Goal: Check status: Check status

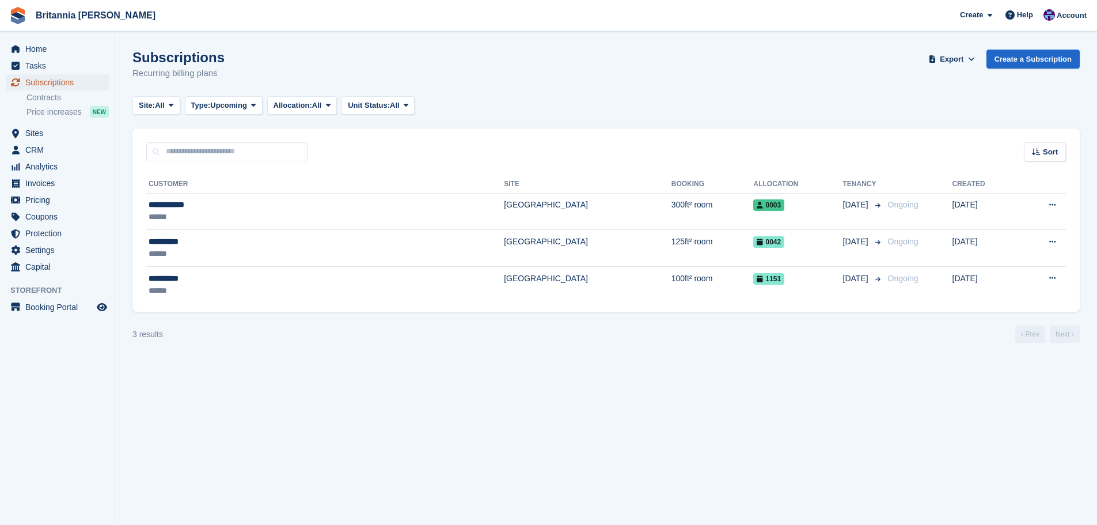
click at [51, 79] on span "Subscriptions" at bounding box center [59, 82] width 69 height 16
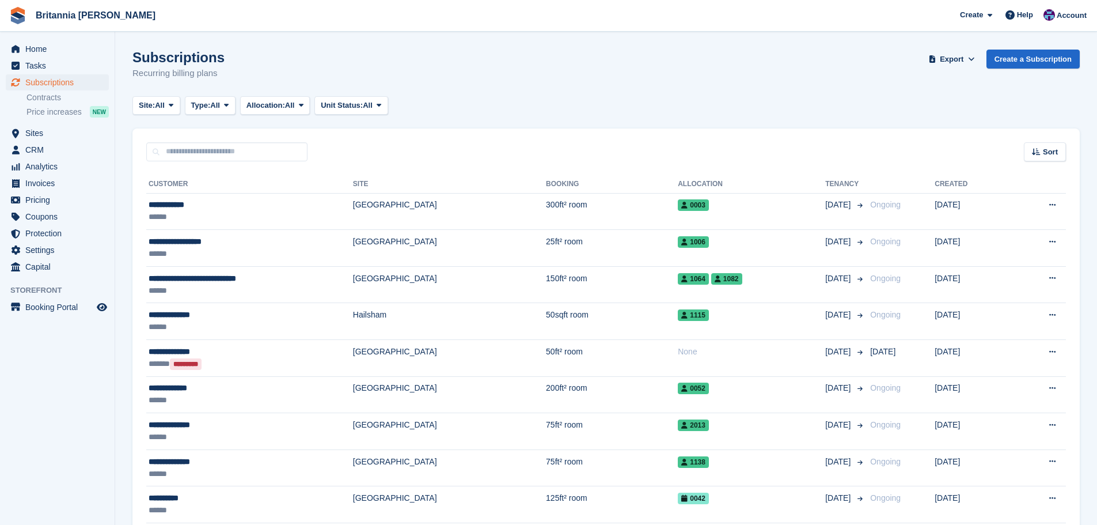
click at [206, 147] on input "text" at bounding box center [226, 151] width 161 height 19
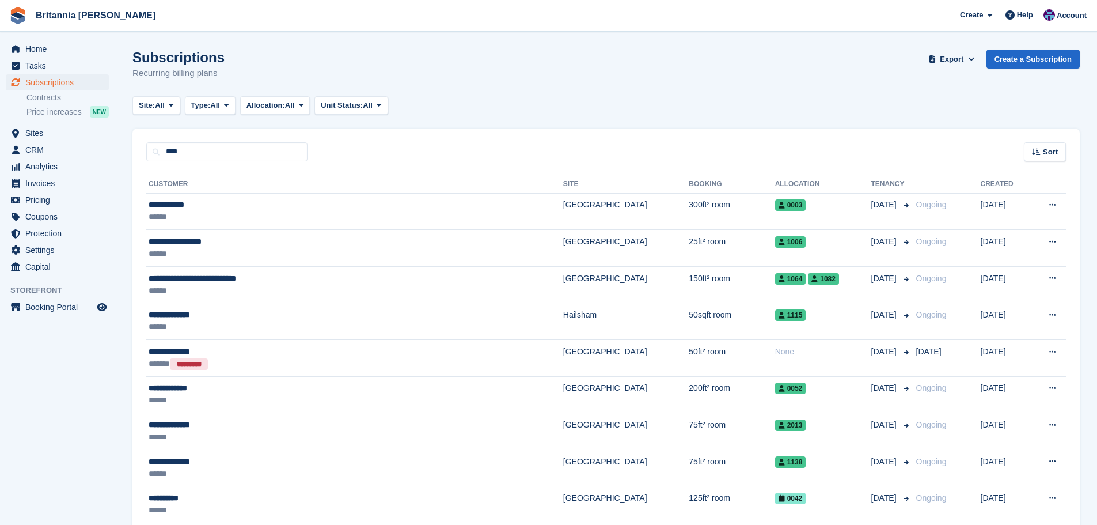
type input "****"
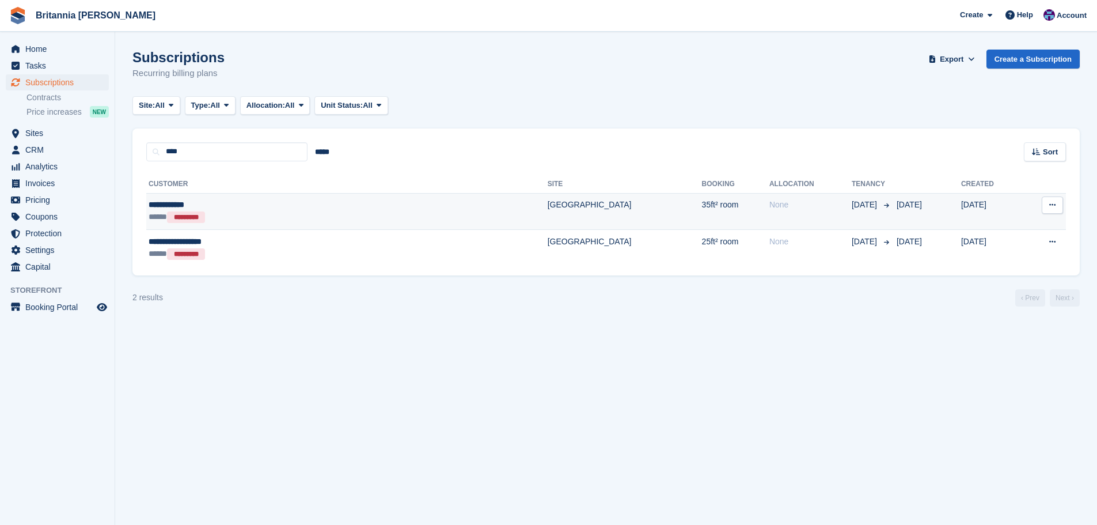
click at [702, 207] on td "35ft² room" at bounding box center [735, 211] width 67 height 37
